Goal: Task Accomplishment & Management: Use online tool/utility

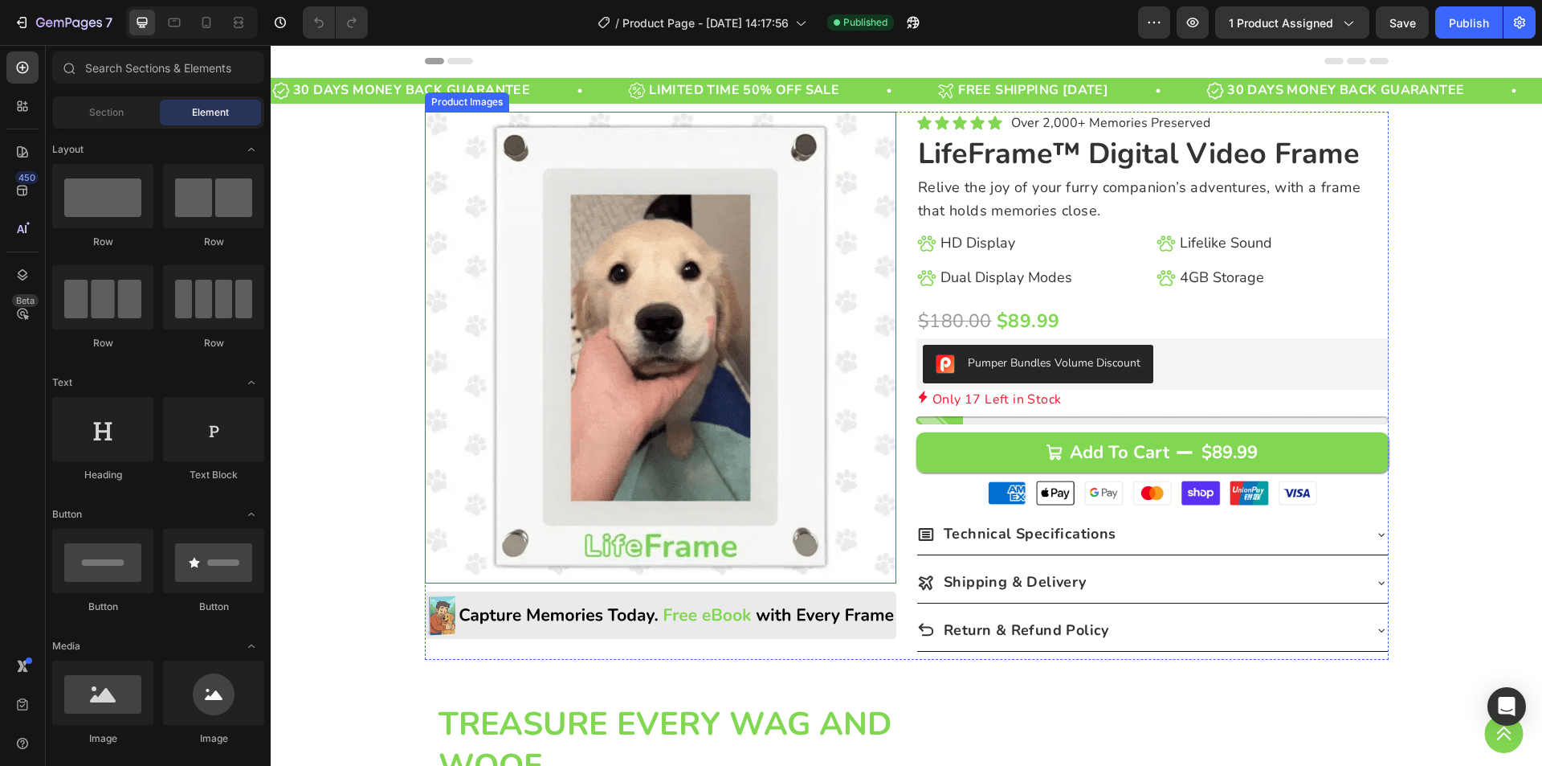
click at [623, 292] on img at bounding box center [661, 348] width 472 height 472
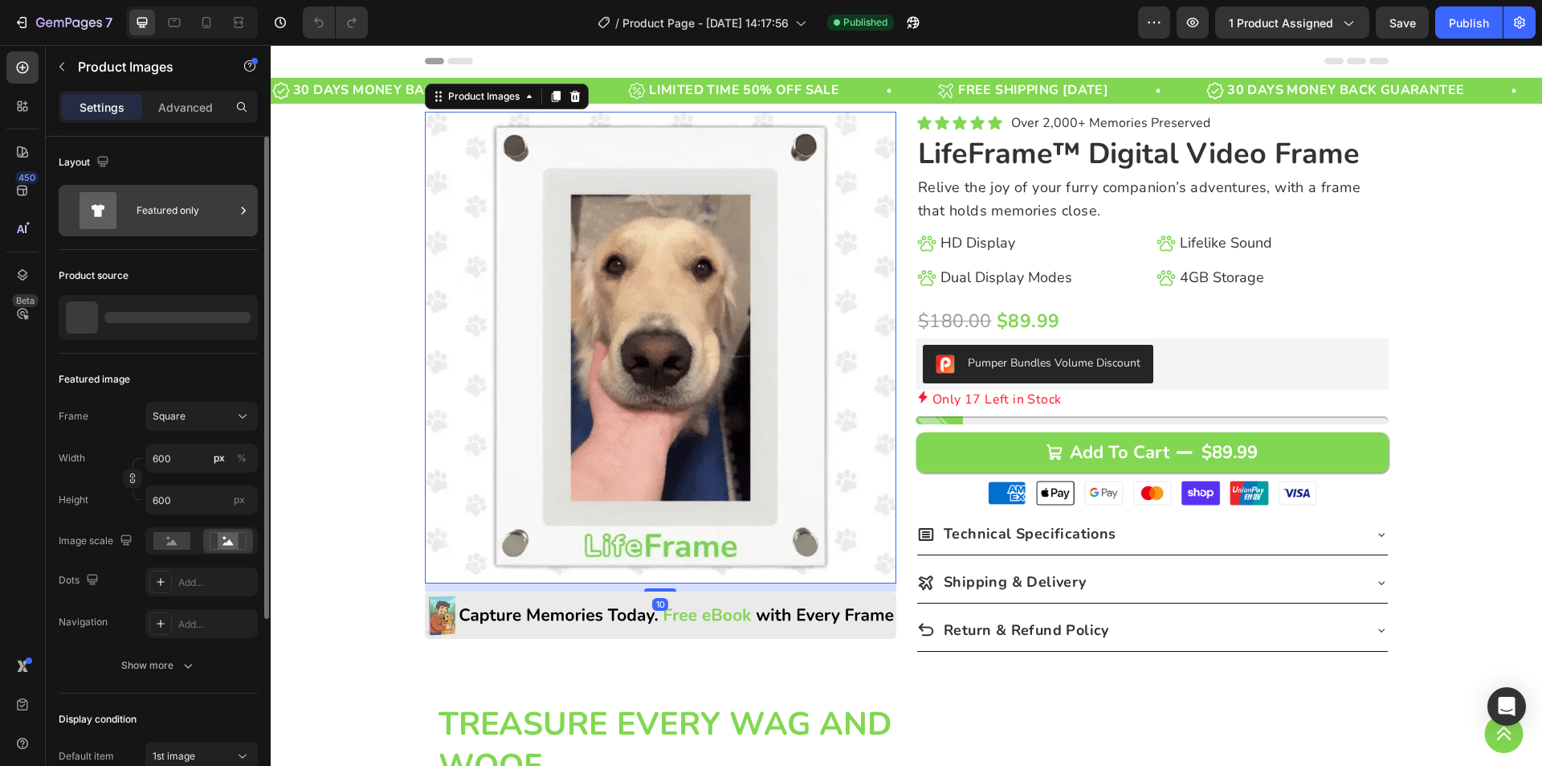
click at [191, 214] on div "Featured only" at bounding box center [186, 210] width 98 height 37
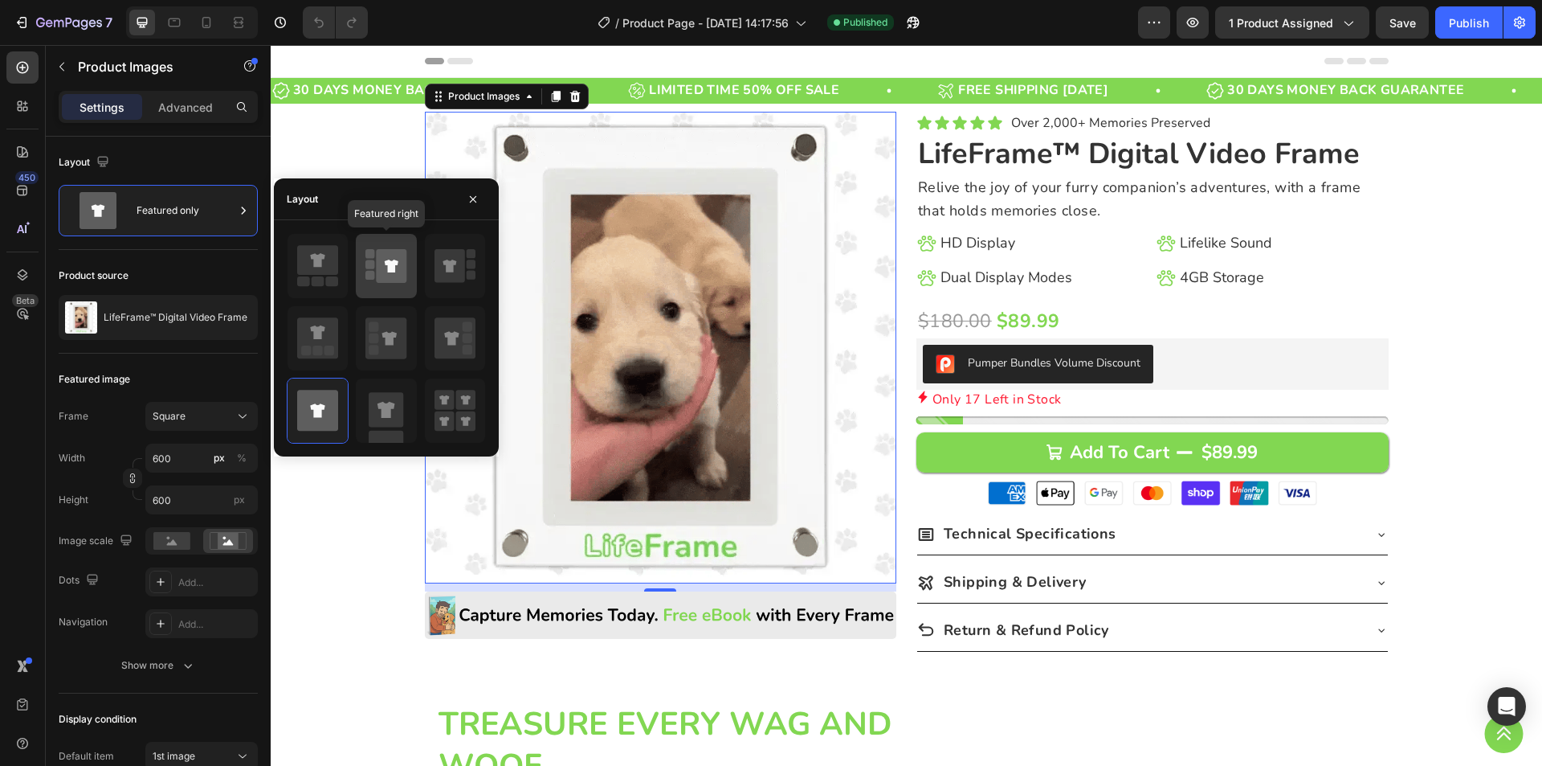
click at [388, 275] on icon at bounding box center [392, 266] width 31 height 34
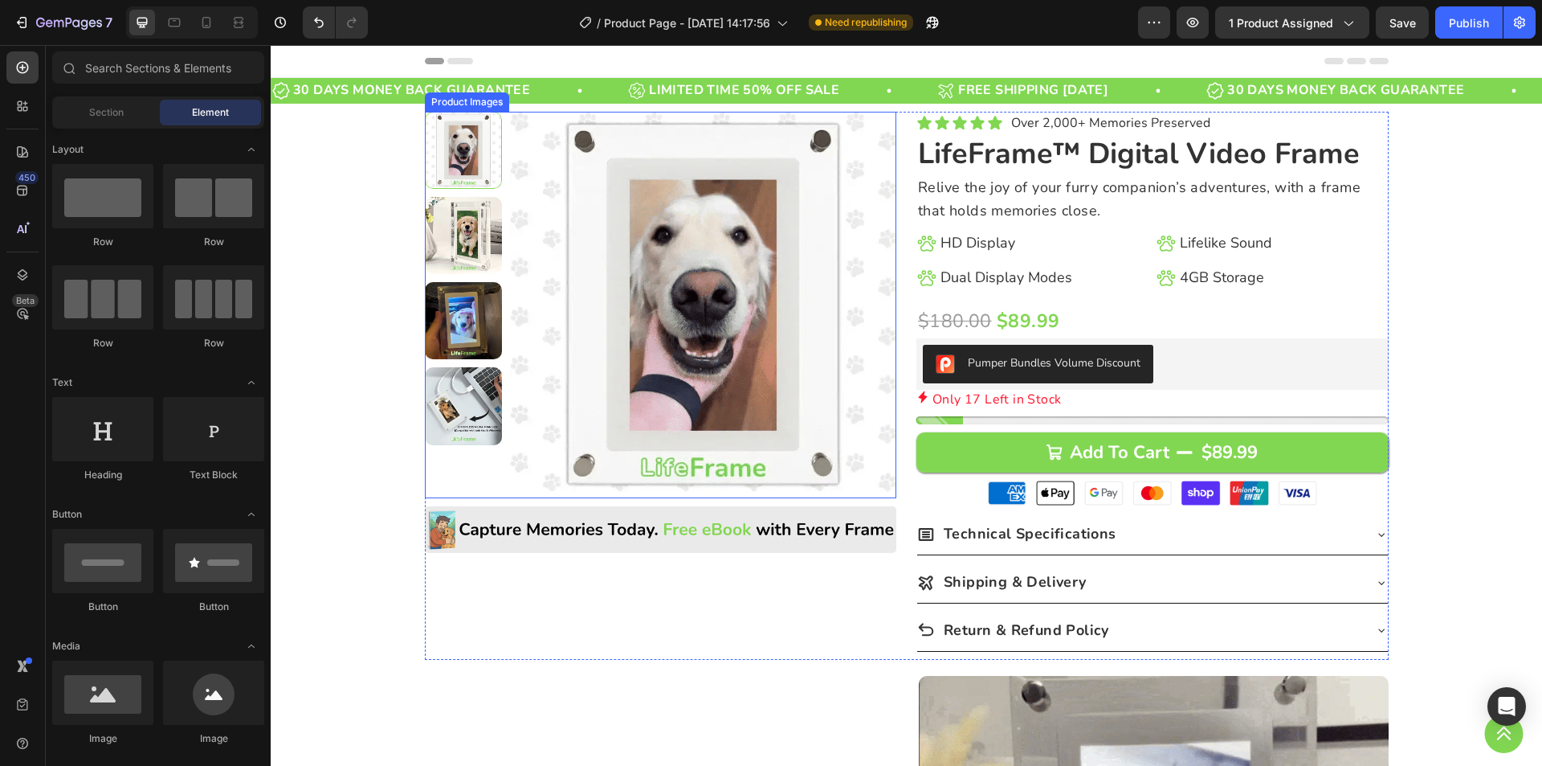
click at [591, 359] on img at bounding box center [703, 305] width 386 height 386
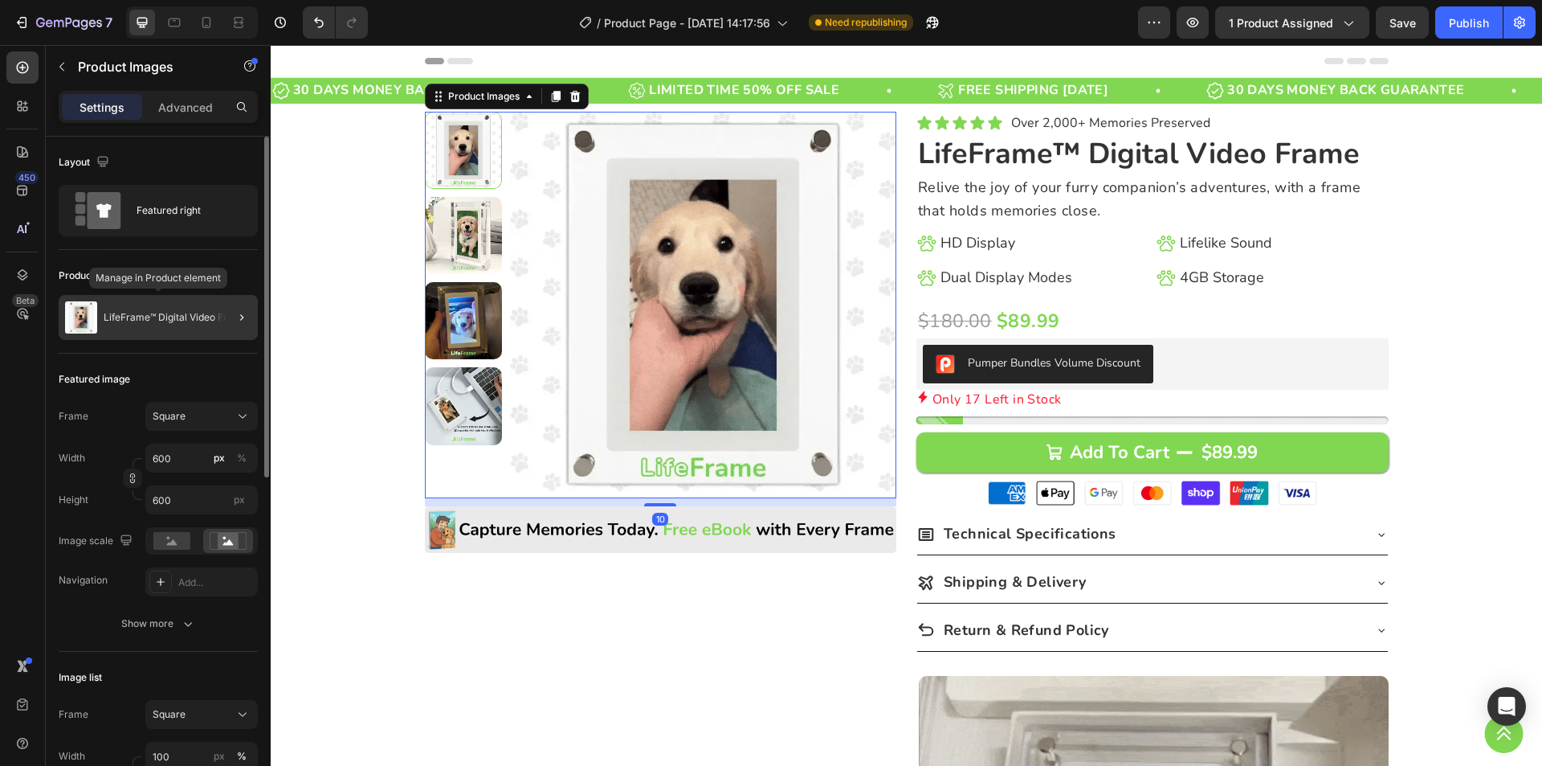
click at [208, 314] on p "LifeFrame™ Digital Video Frame" at bounding box center [176, 317] width 144 height 11
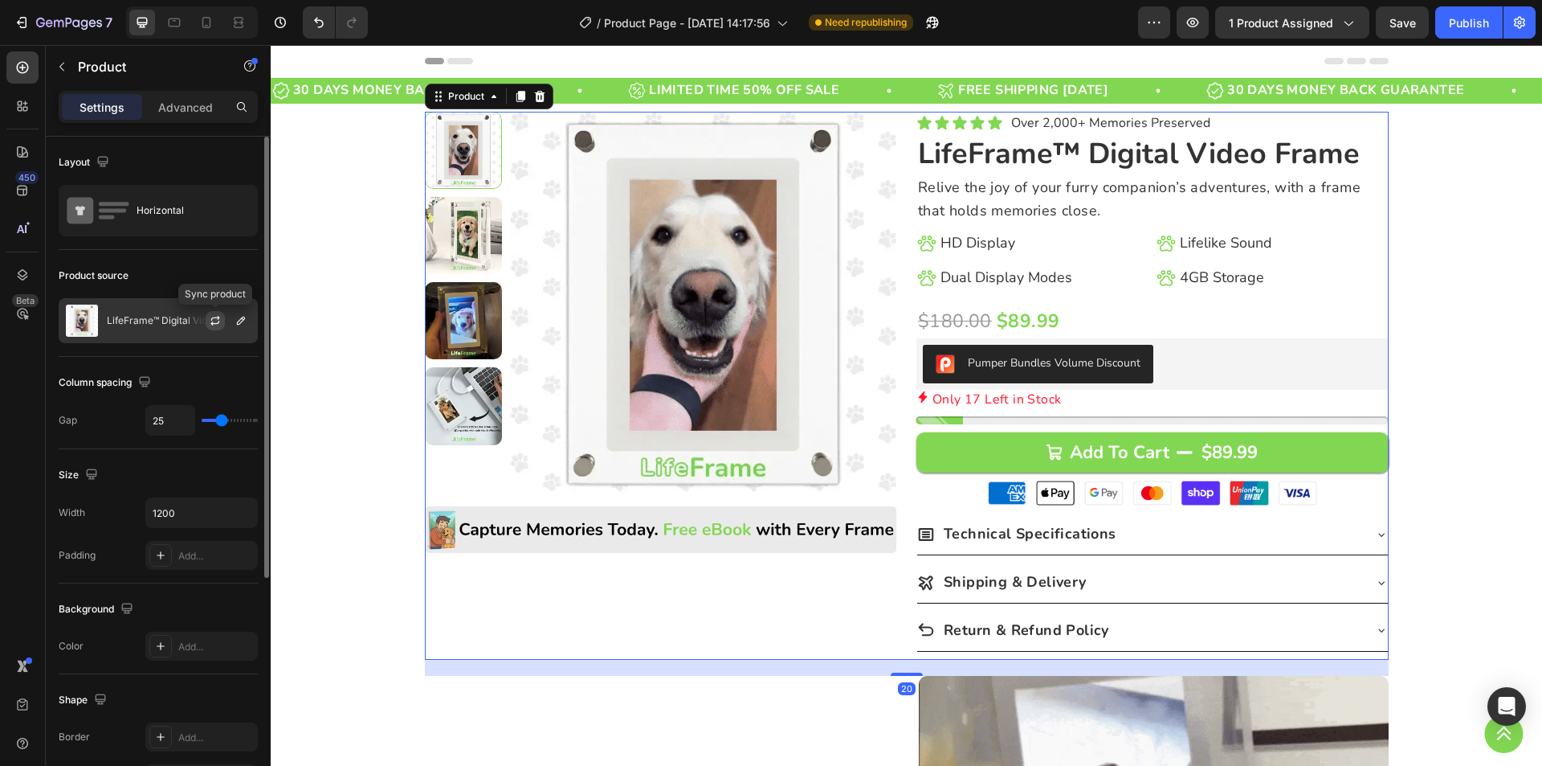
click at [210, 316] on icon "button" at bounding box center [215, 320] width 13 height 13
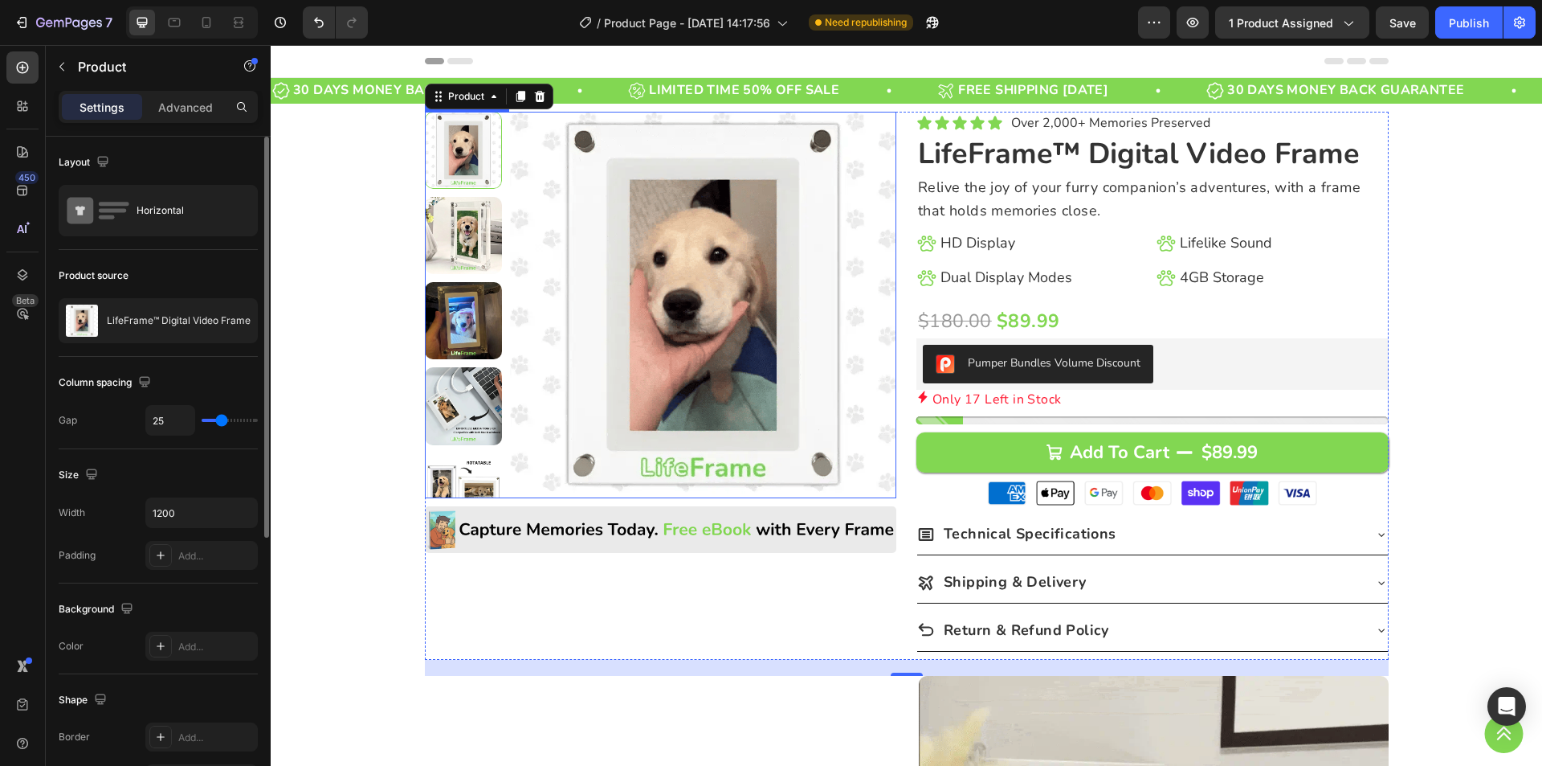
click at [451, 419] on img at bounding box center [463, 405] width 77 height 77
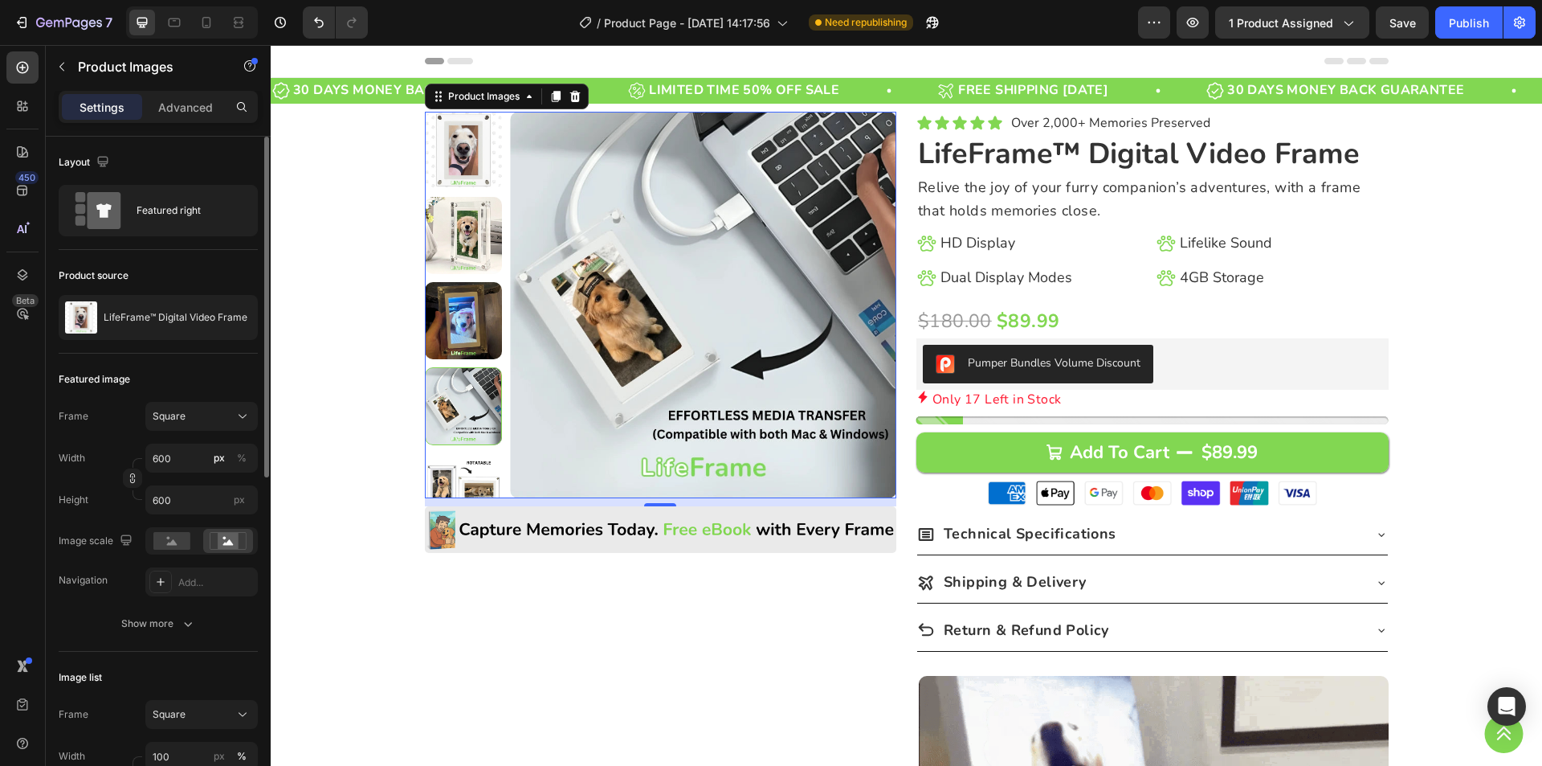
click at [729, 345] on img at bounding box center [703, 305] width 386 height 386
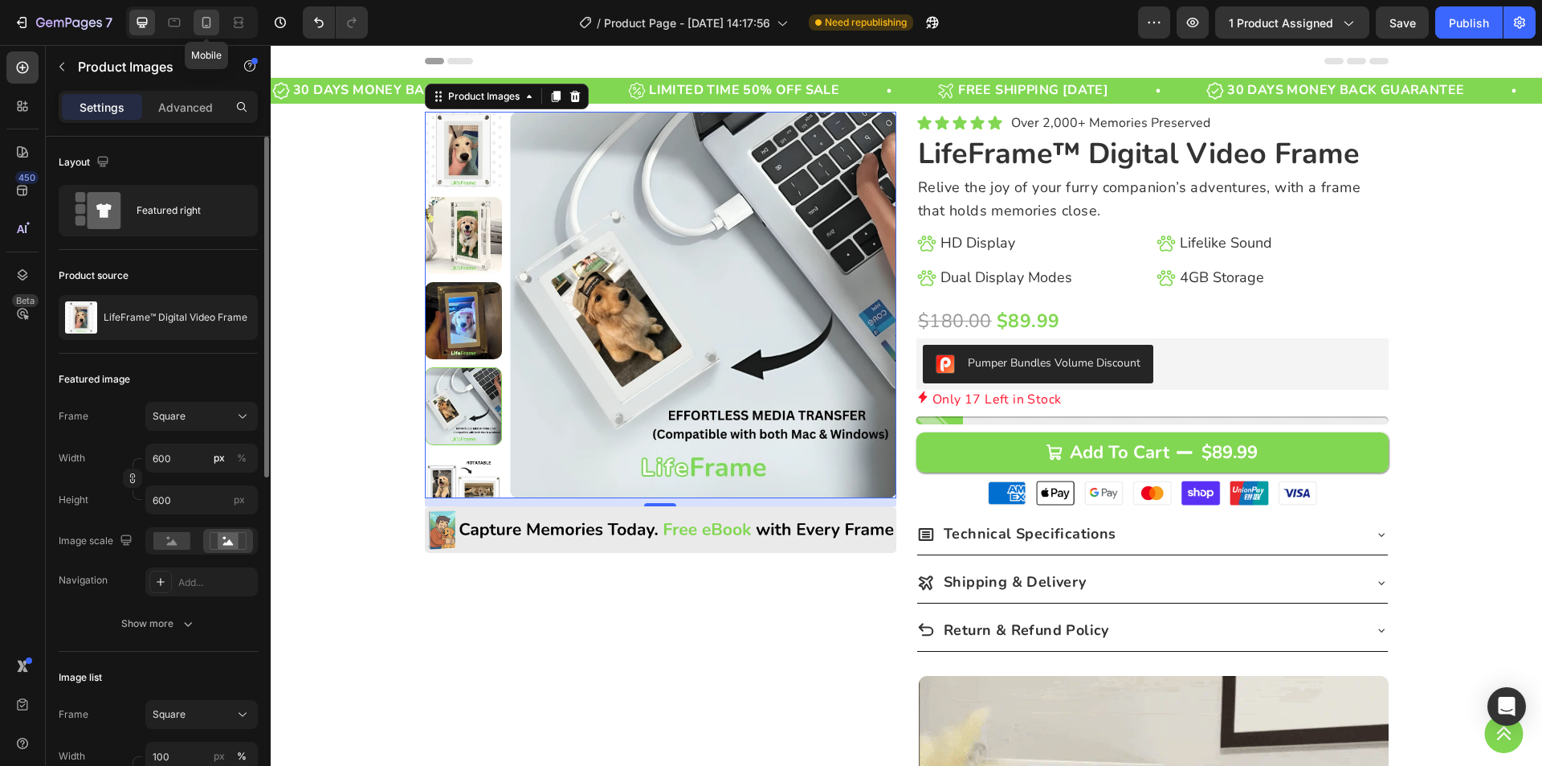
click at [206, 27] on icon at bounding box center [206, 22] width 9 height 11
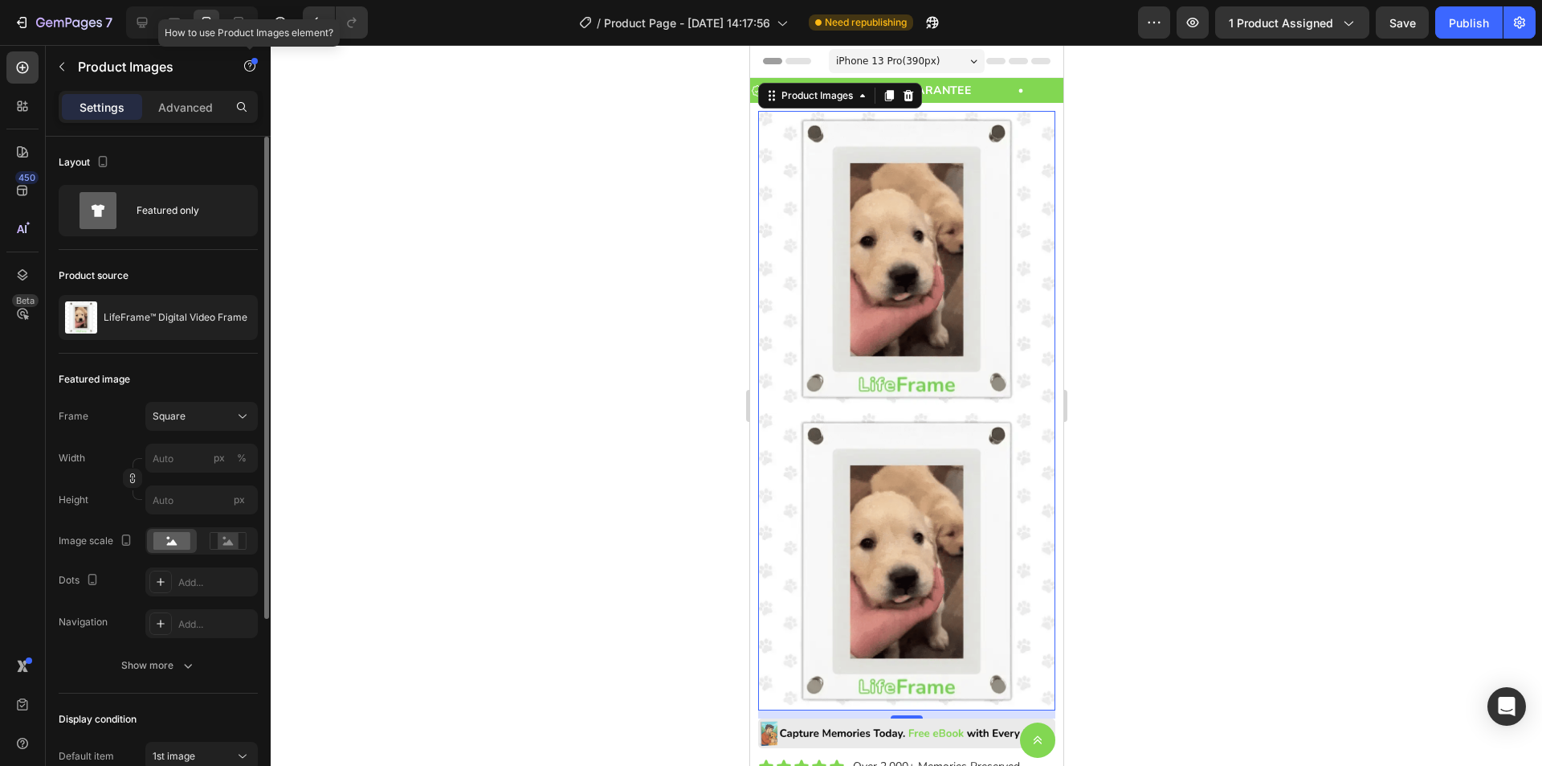
scroll to position [10, 0]
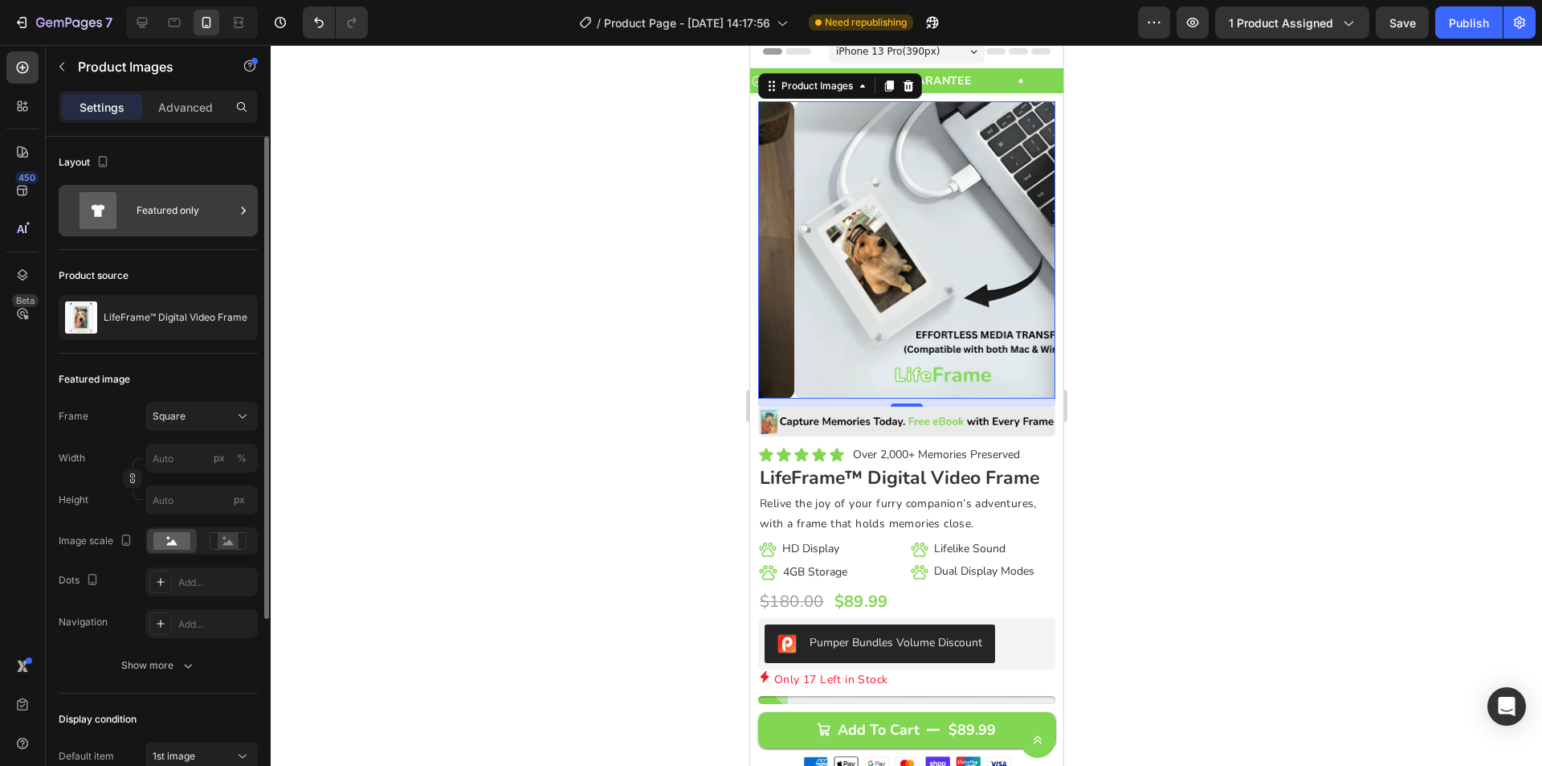
click at [182, 220] on div "Featured only" at bounding box center [186, 210] width 98 height 37
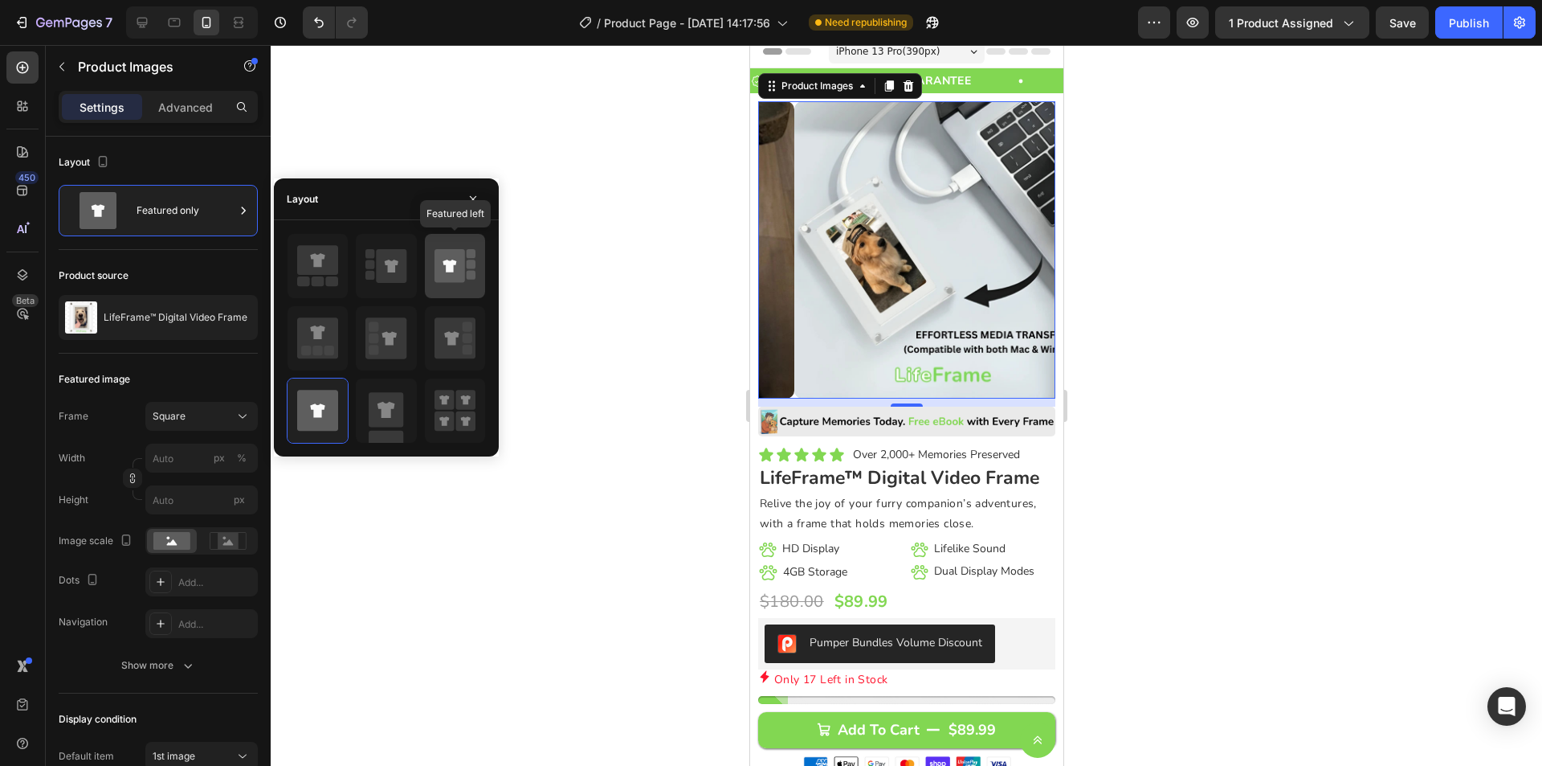
click at [452, 281] on icon at bounding box center [450, 266] width 31 height 34
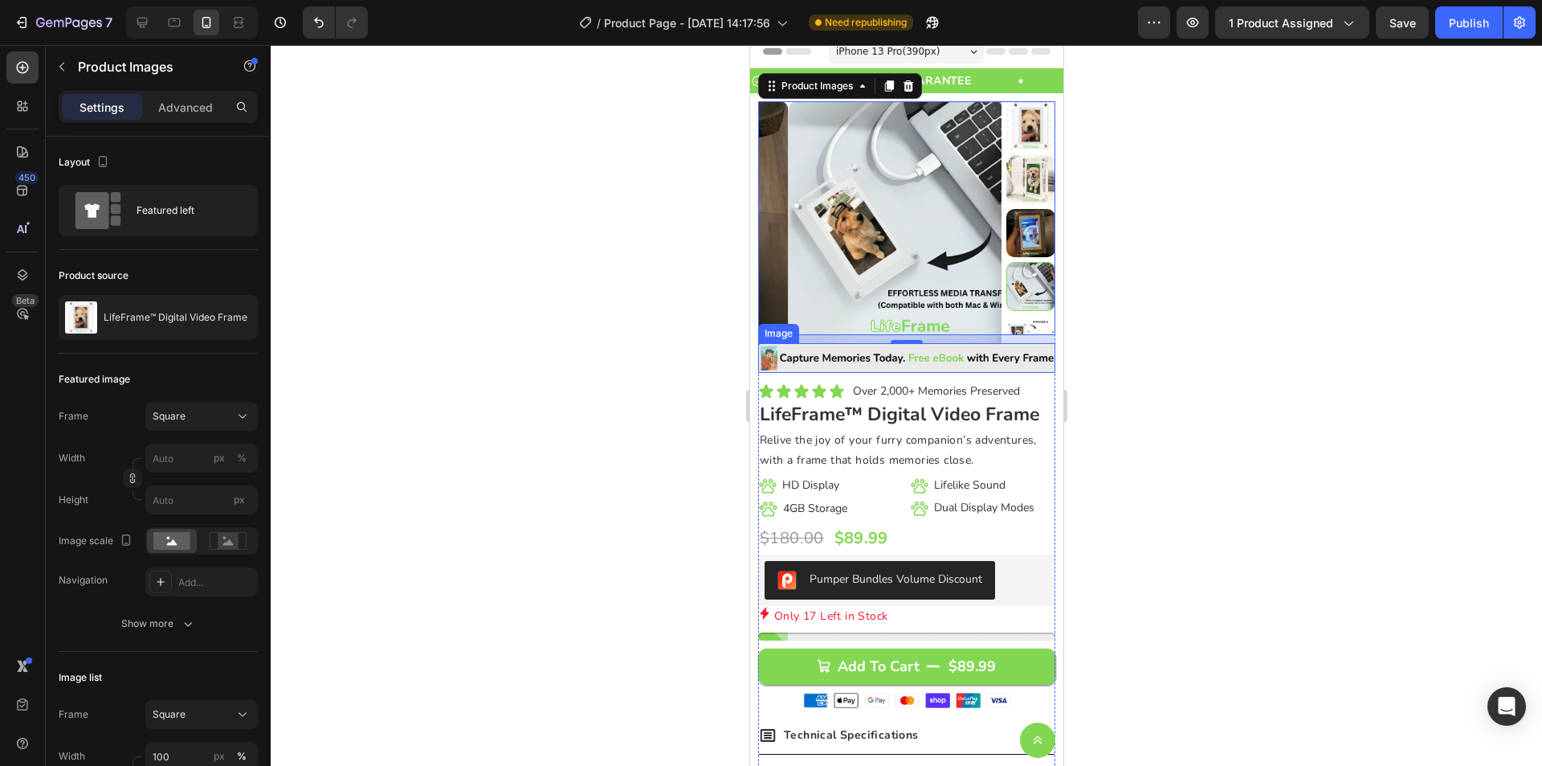
click at [1134, 355] on div at bounding box center [907, 405] width 1272 height 721
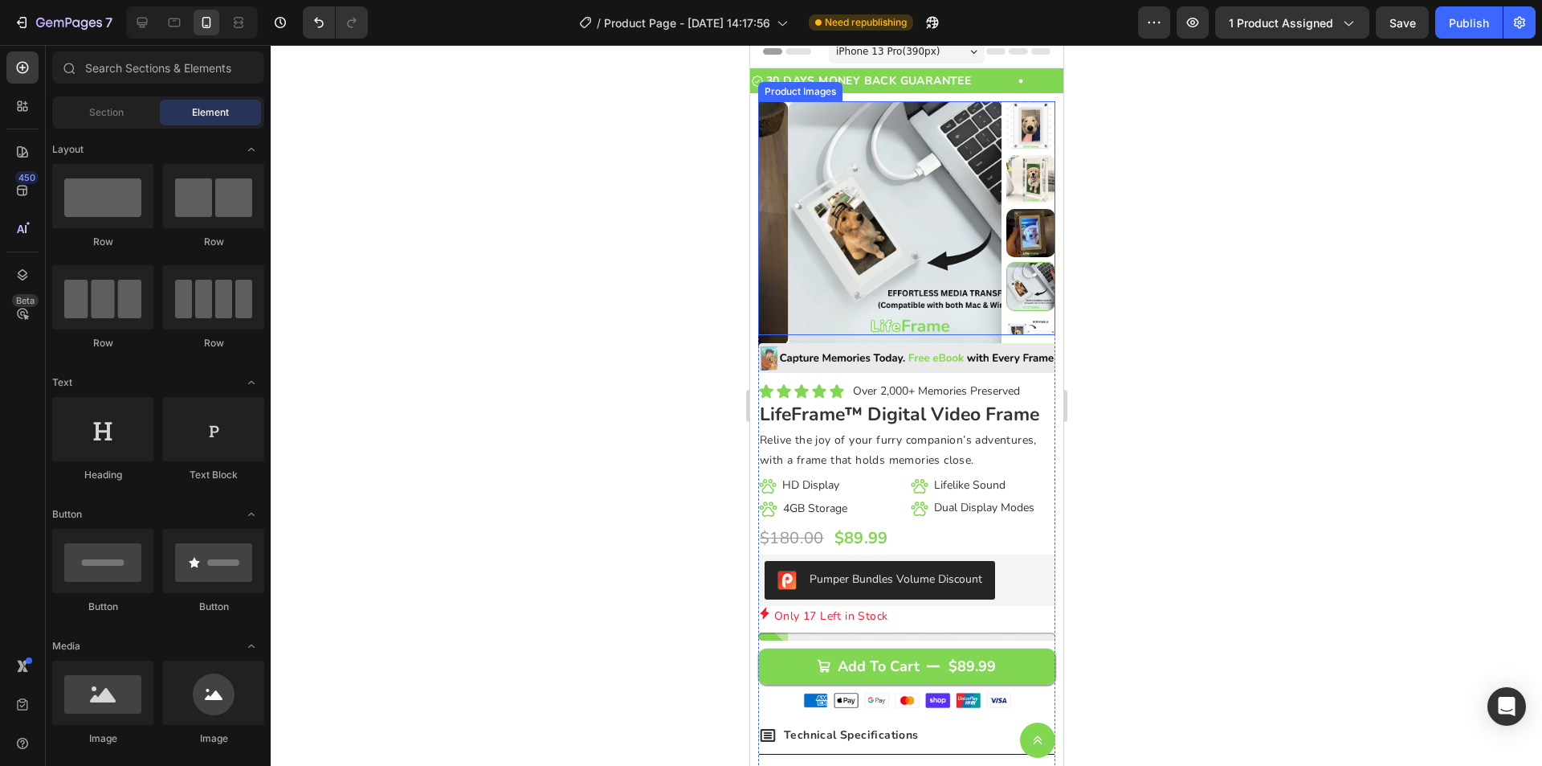
click at [1022, 137] on img at bounding box center [1030, 125] width 49 height 49
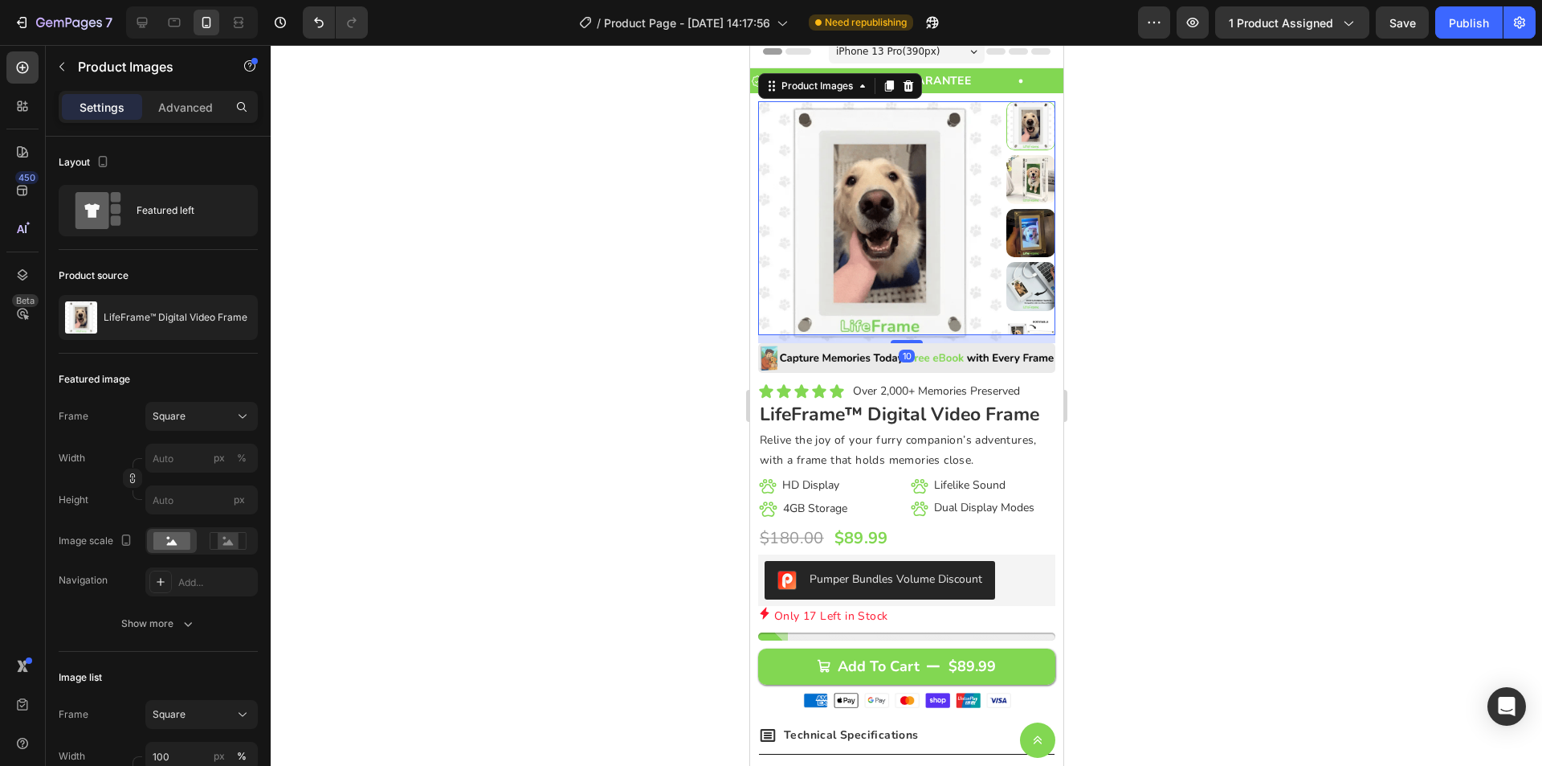
click at [1153, 222] on div at bounding box center [907, 405] width 1272 height 721
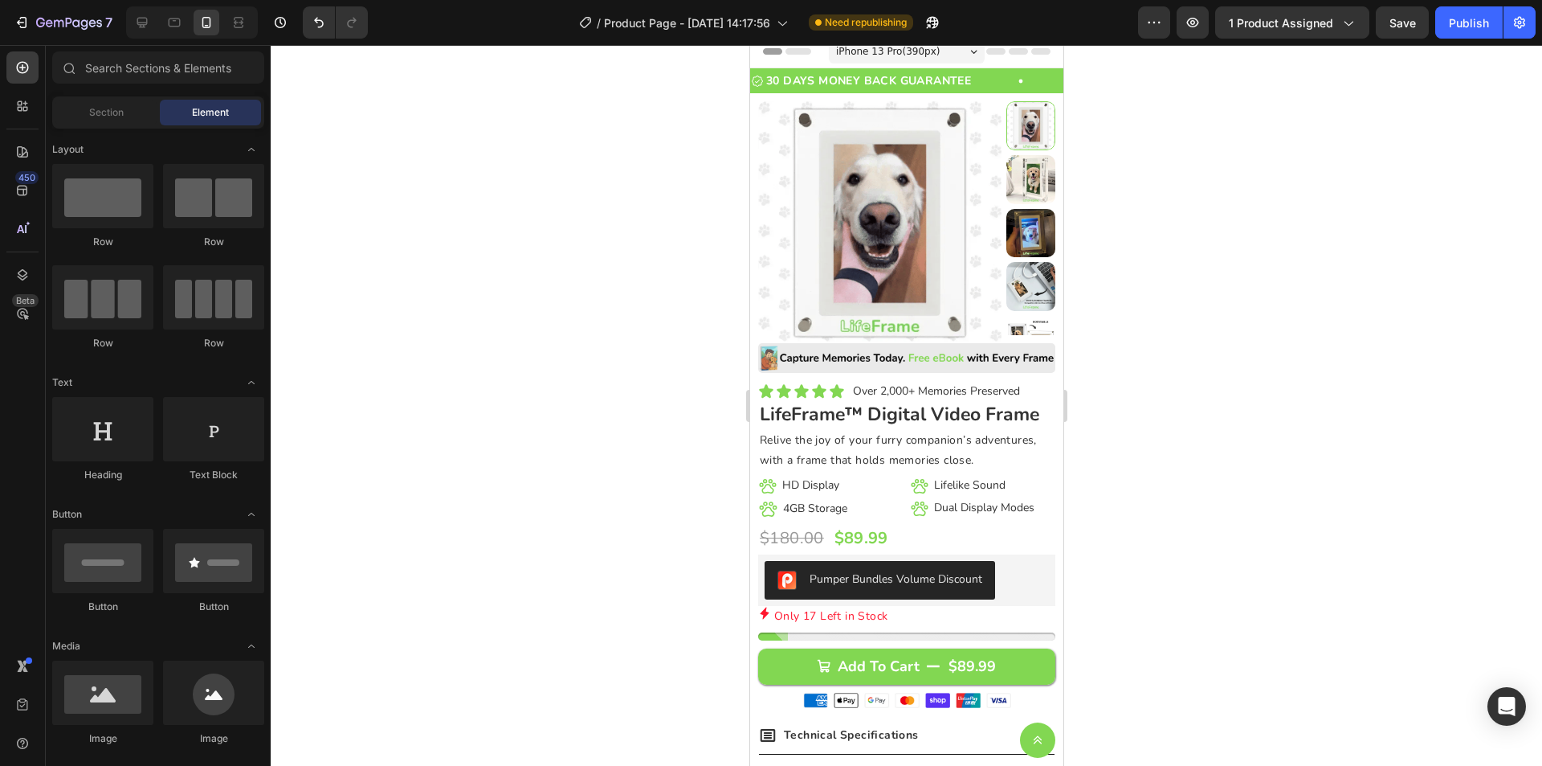
scroll to position [0, 0]
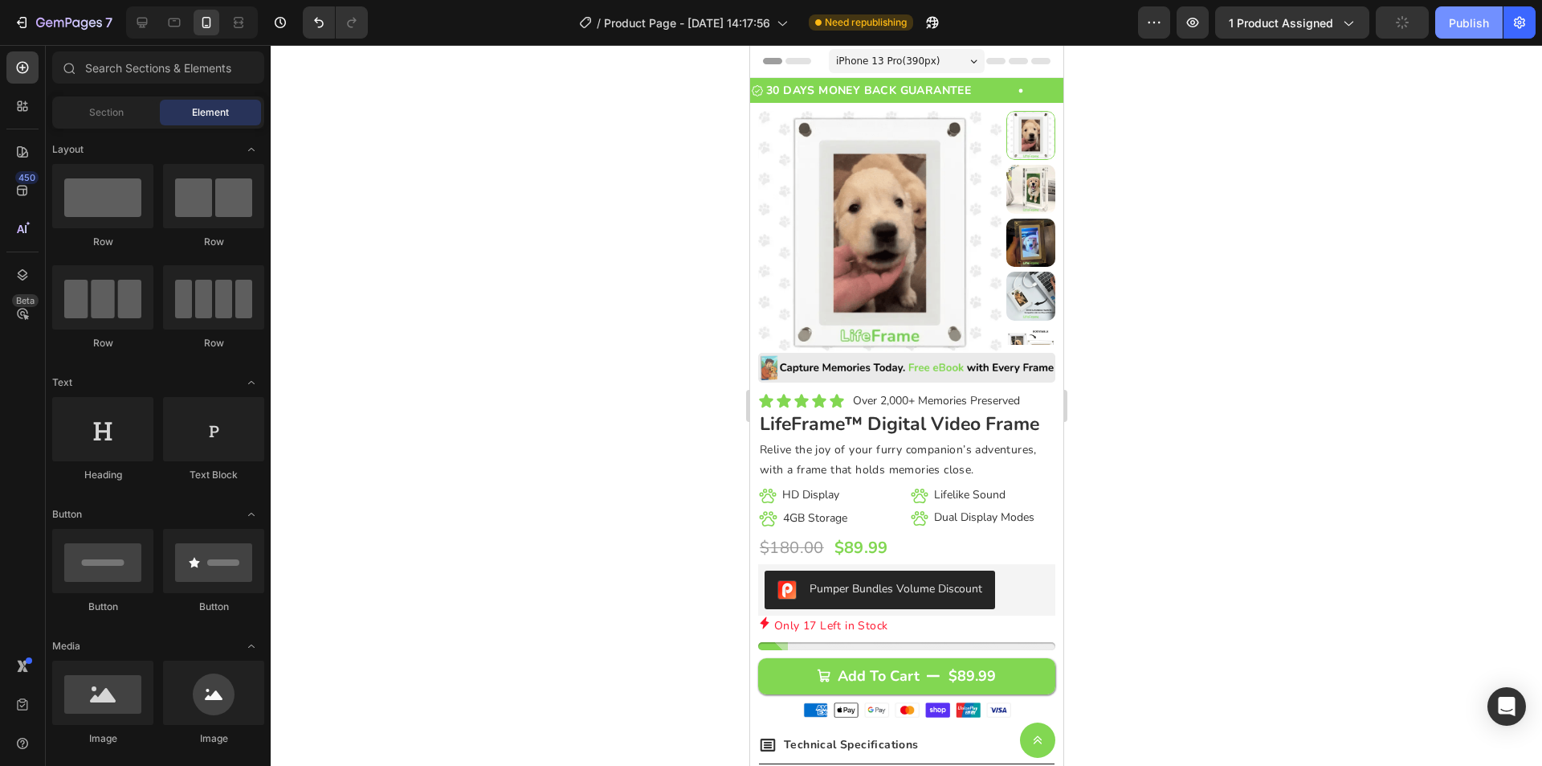
click at [1468, 27] on div "Publish" at bounding box center [1469, 22] width 40 height 17
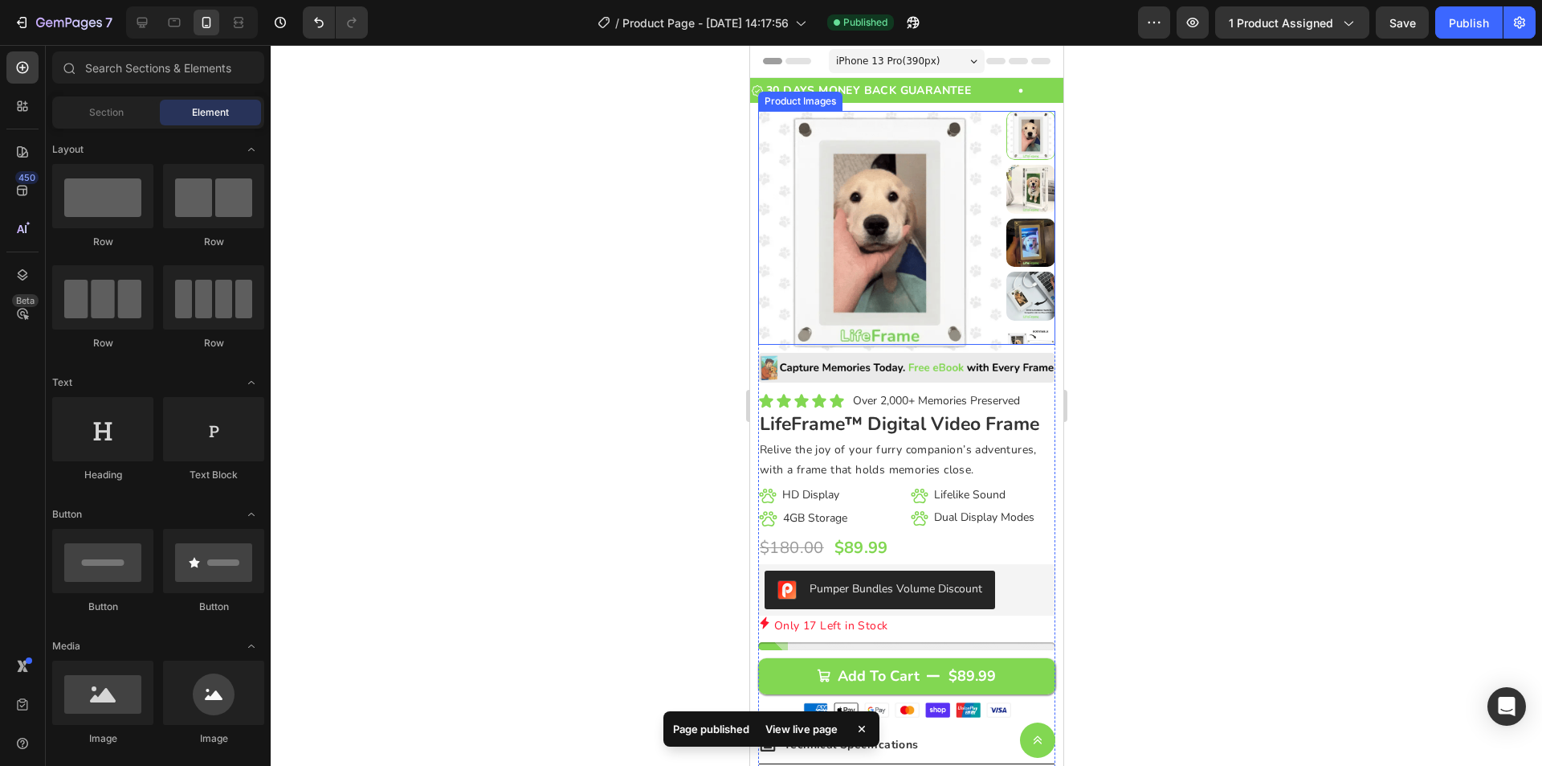
click at [855, 212] on img at bounding box center [879, 232] width 243 height 243
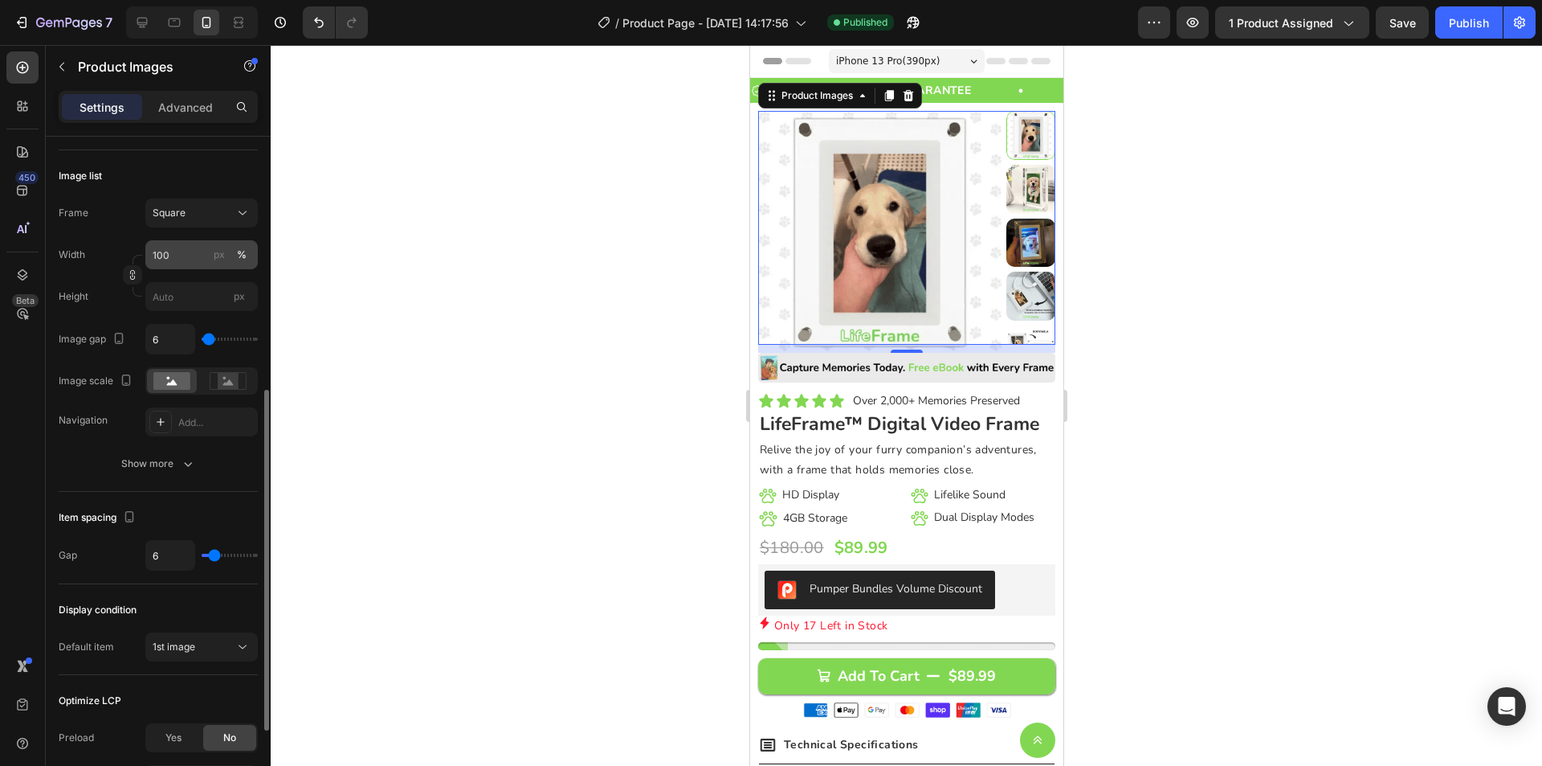
scroll to position [341, 0]
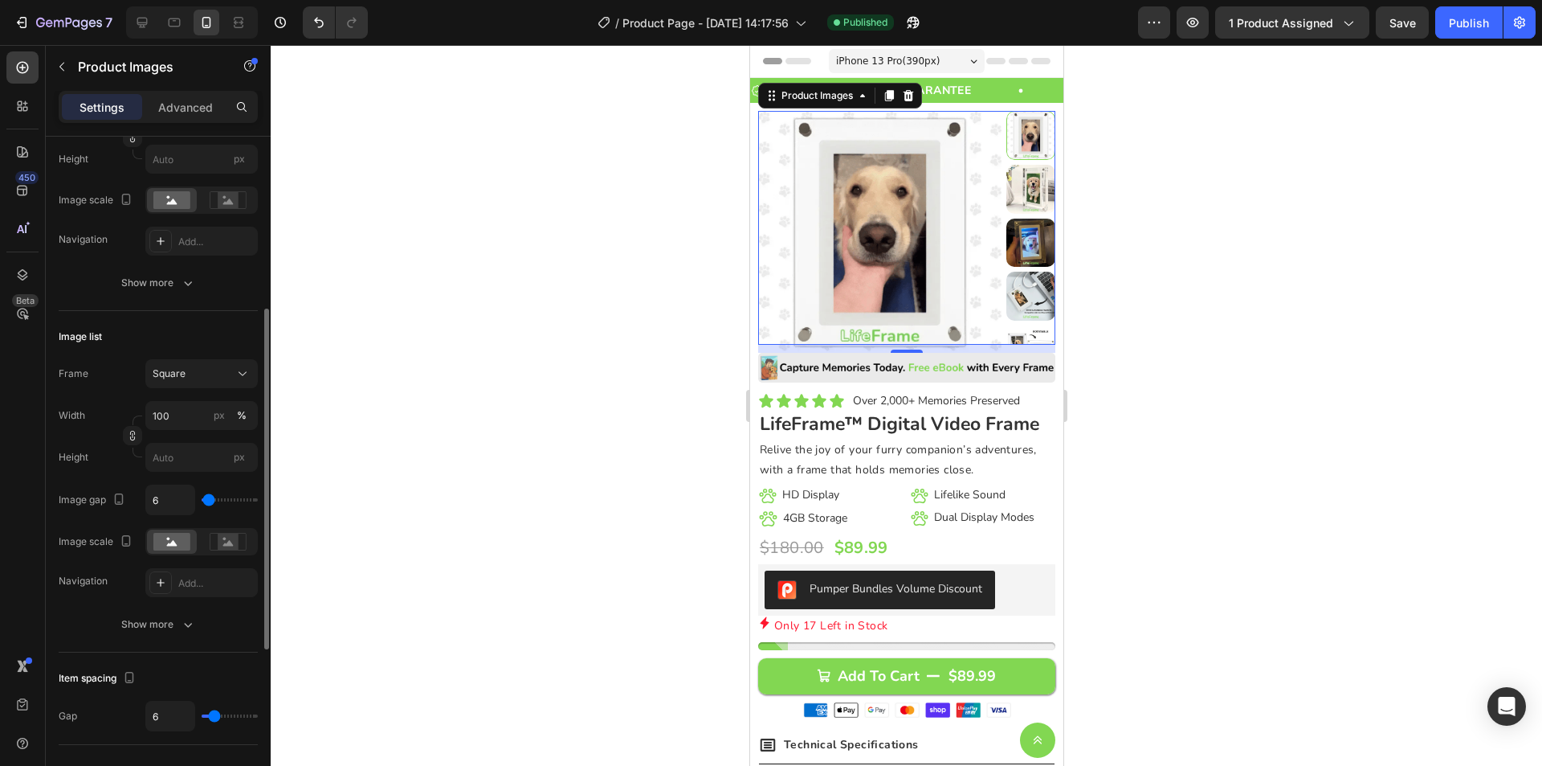
click at [165, 266] on div "Frame Square Width px % Height px Image scale Navigation Add... Show more" at bounding box center [158, 179] width 199 height 236
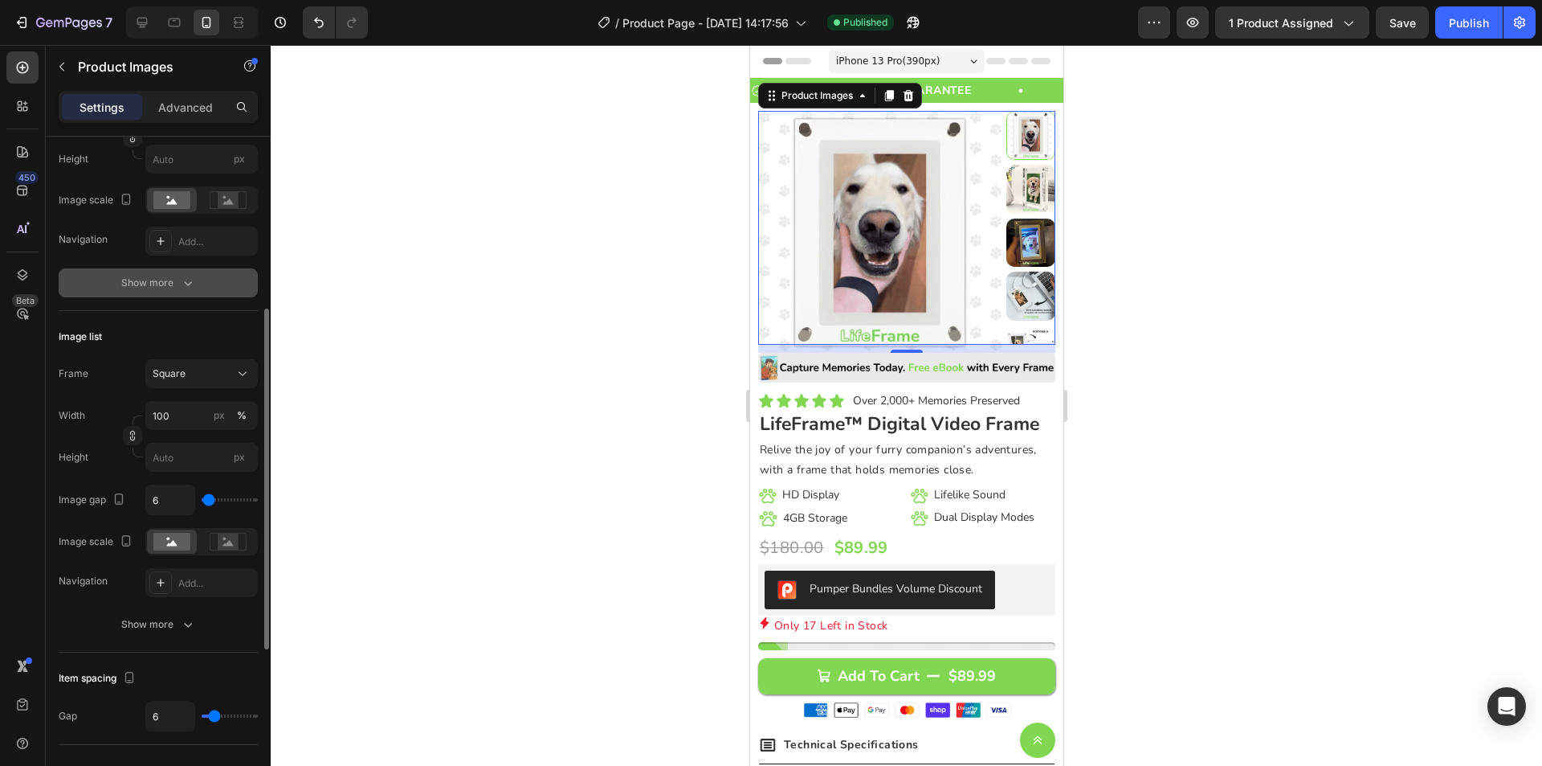
click at [169, 276] on div "Show more" at bounding box center [158, 283] width 75 height 16
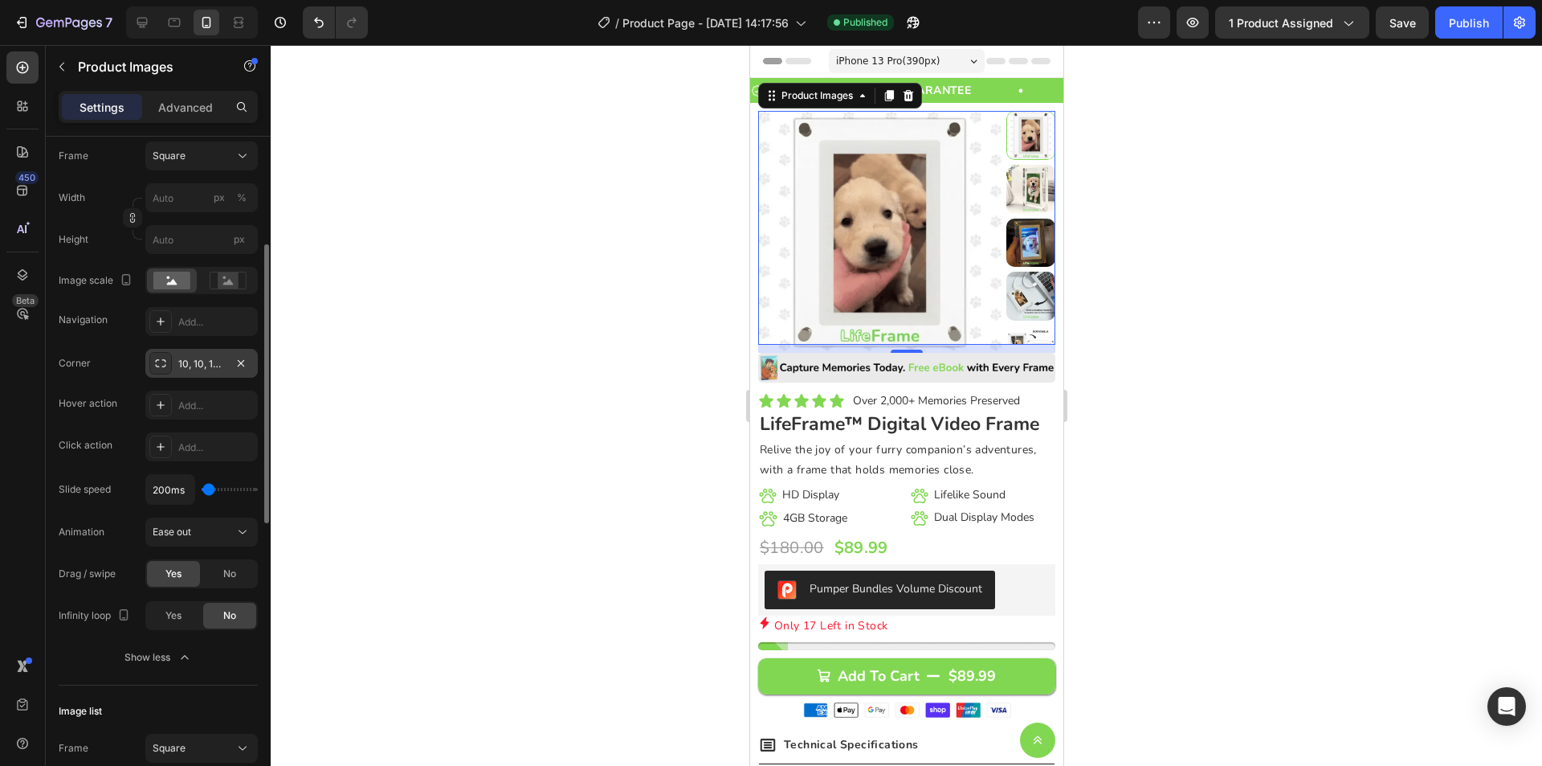
scroll to position [180, 0]
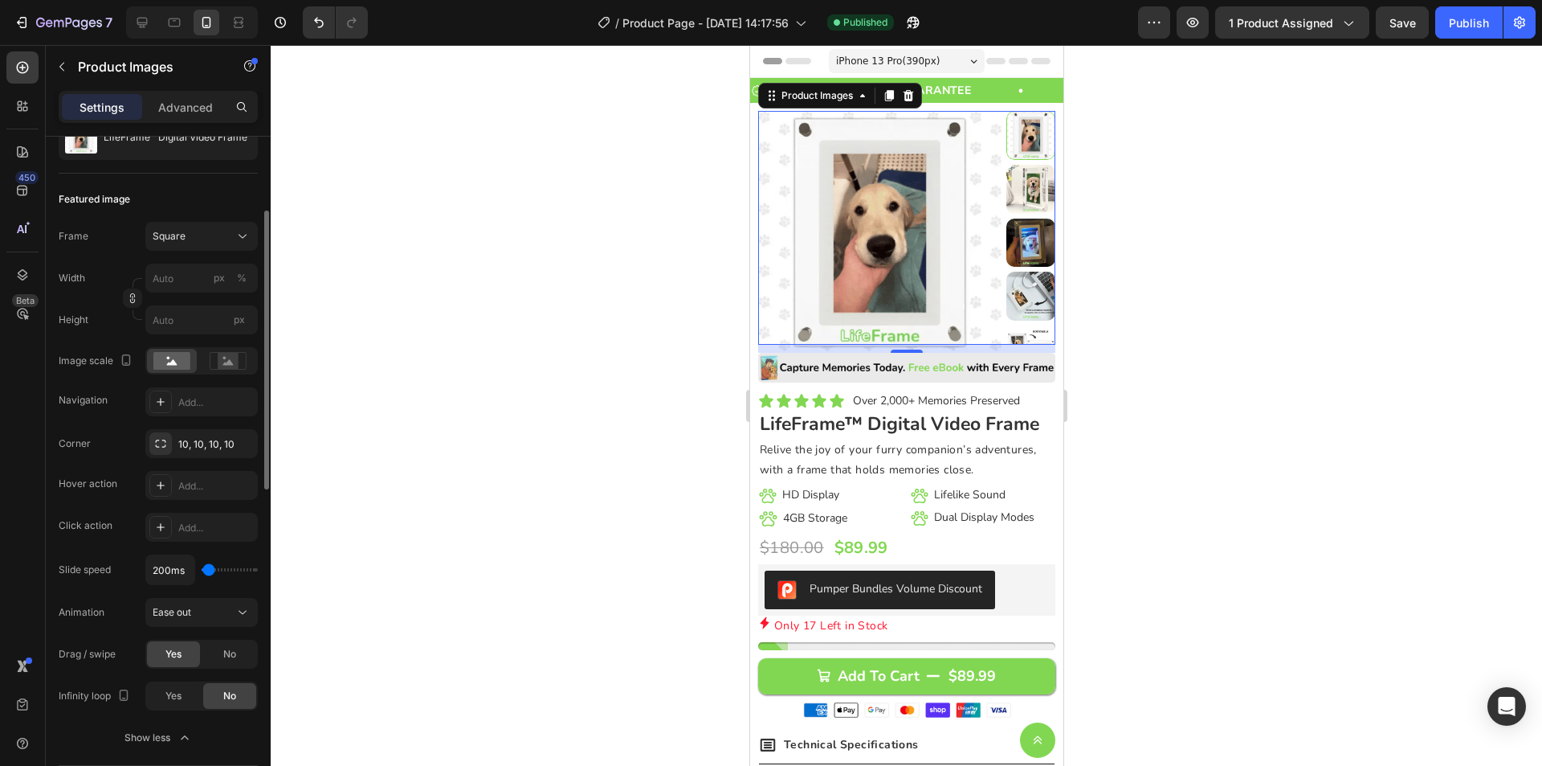
click at [557, 316] on div at bounding box center [907, 405] width 1272 height 721
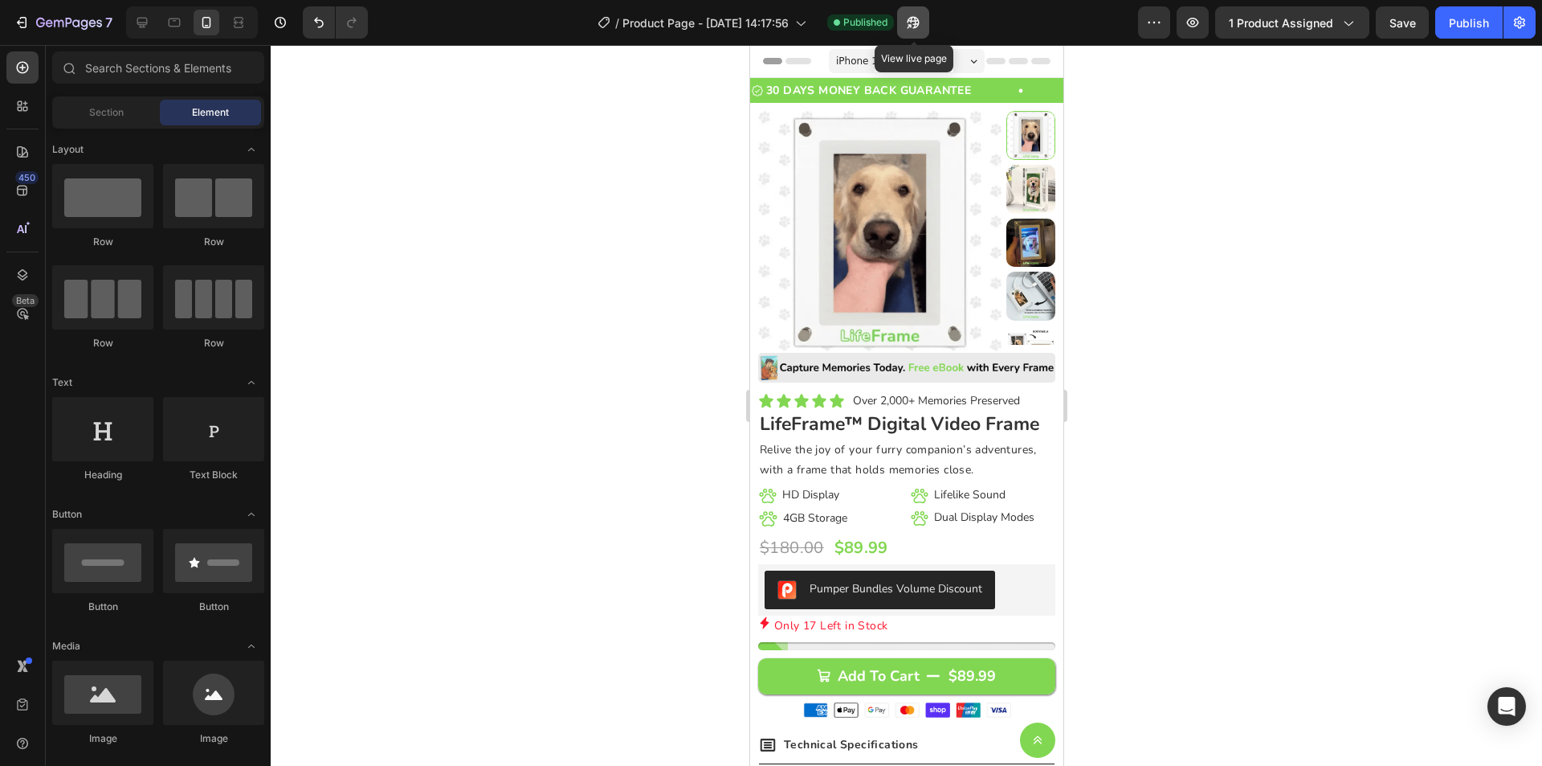
click at [921, 22] on icon "button" at bounding box center [913, 22] width 16 height 16
